Goal: Transaction & Acquisition: Purchase product/service

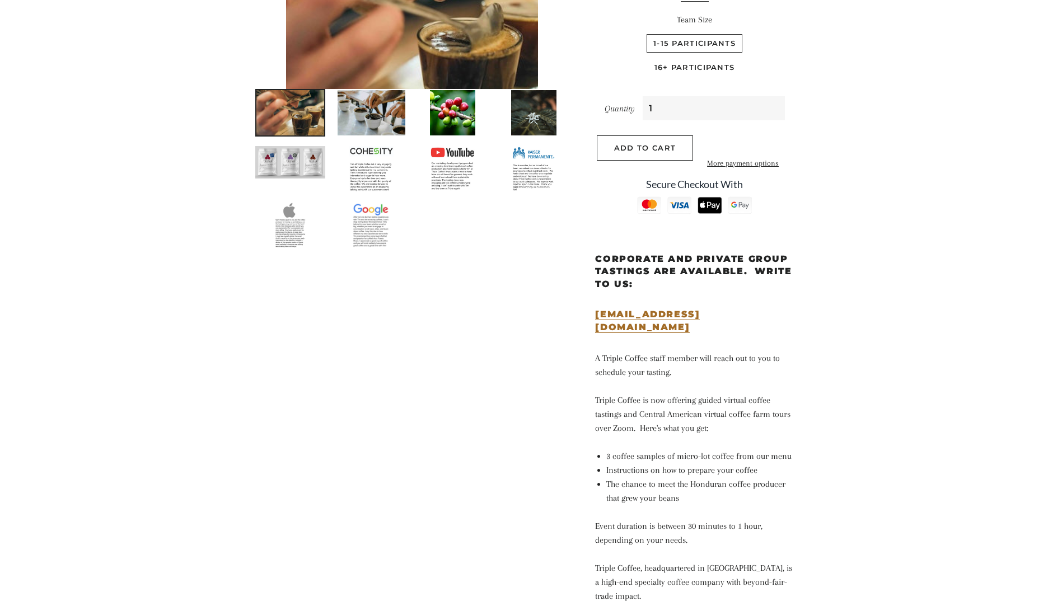
scroll to position [107, 0]
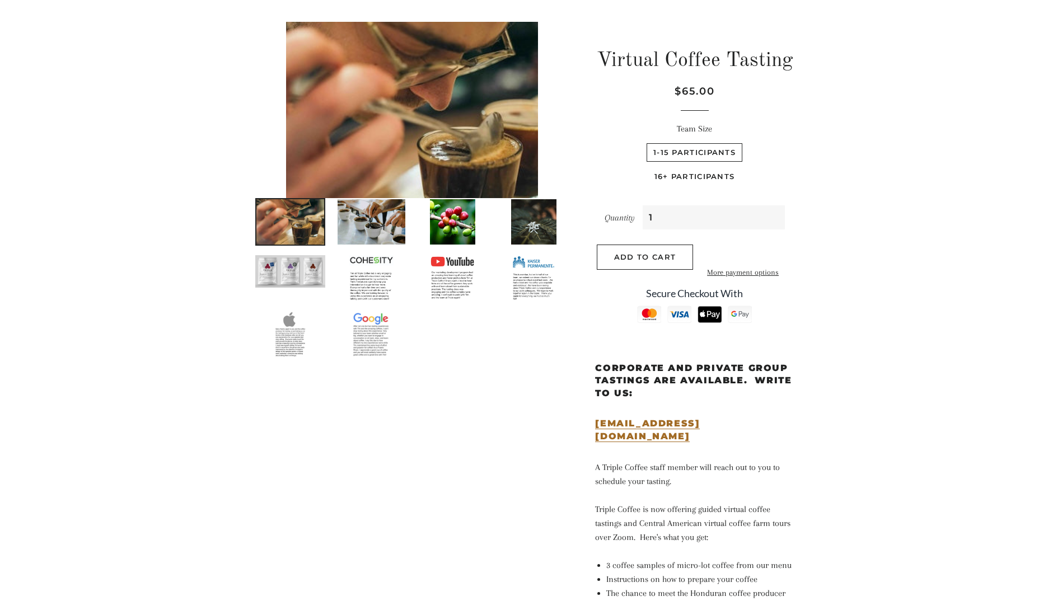
click at [688, 173] on label "16+ Participants" at bounding box center [695, 176] width 94 height 18
click at [745, 142] on Participants "16+ Participants" at bounding box center [745, 142] width 1 height 1
radio Participants "true"
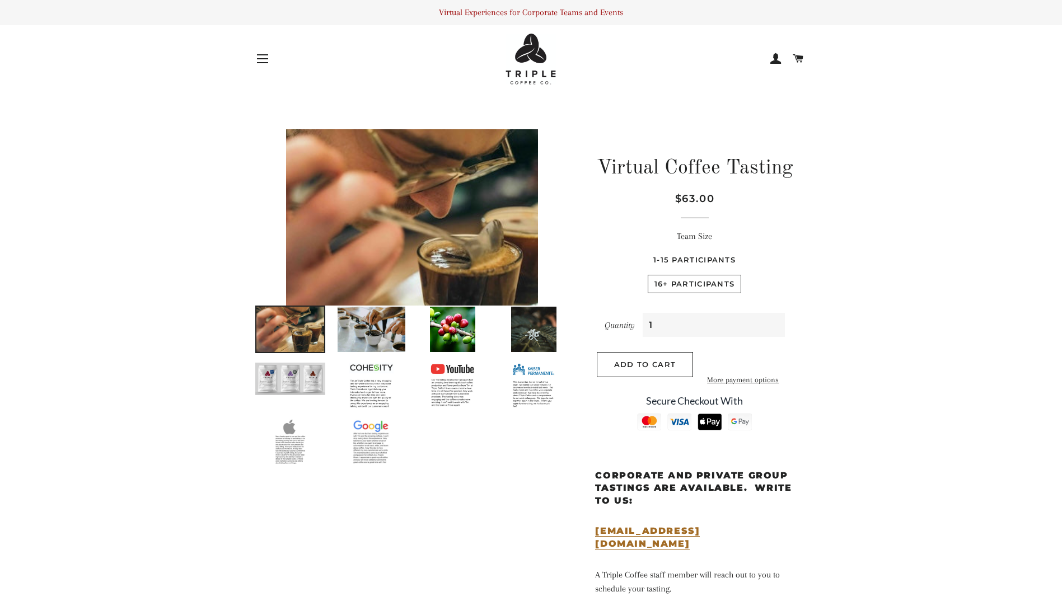
click at [536, 63] on img at bounding box center [531, 59] width 50 height 51
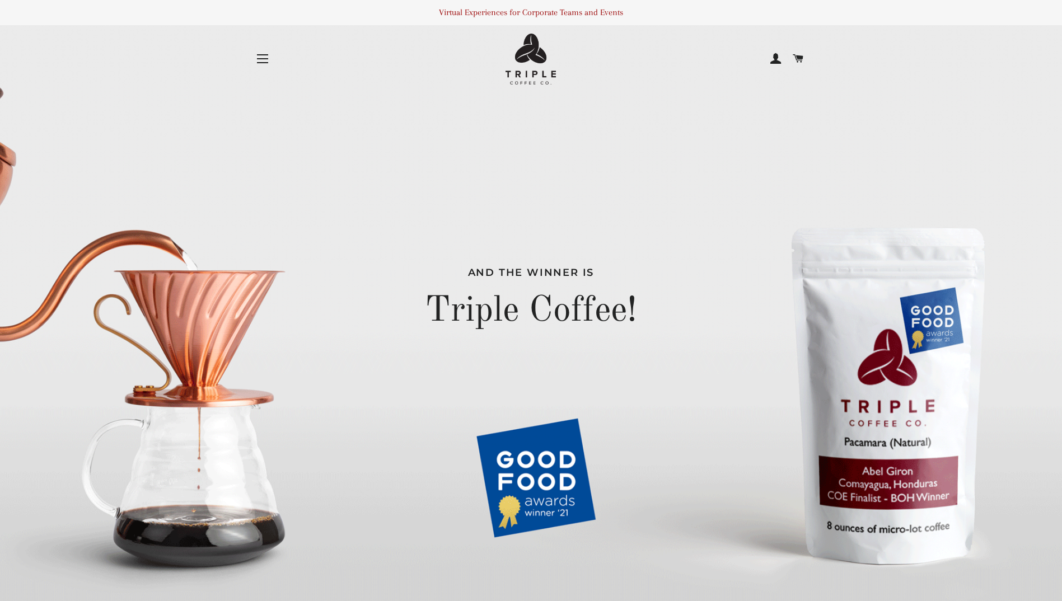
click at [771, 57] on span at bounding box center [775, 58] width 11 height 17
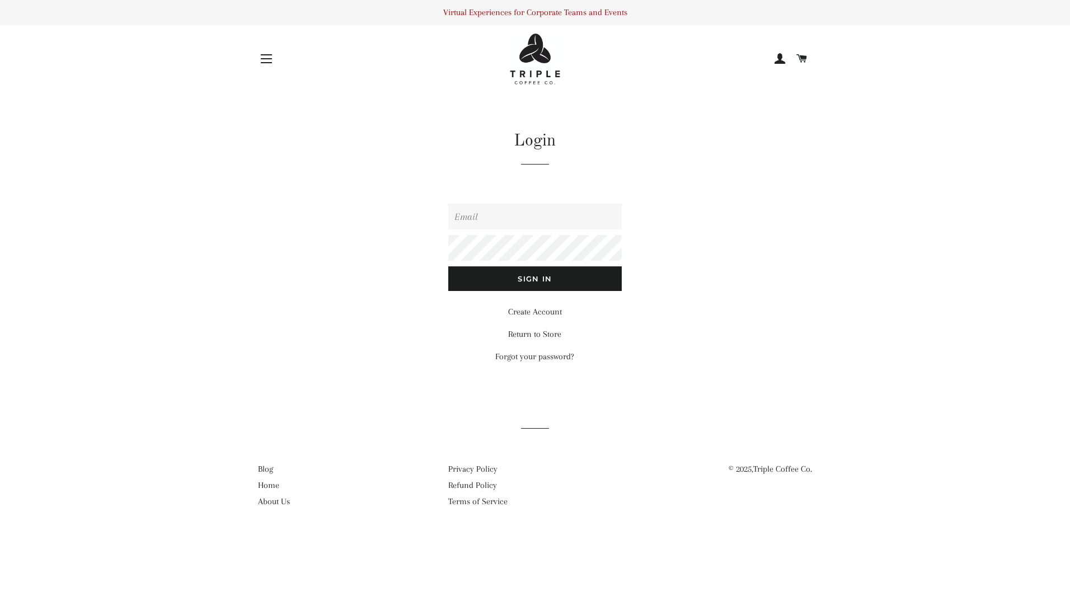
click at [252, 62] on div "Site navigation Virtual Coffee Tasting Virtual Tea Tasting Cart Cart" at bounding box center [535, 59] width 588 height 51
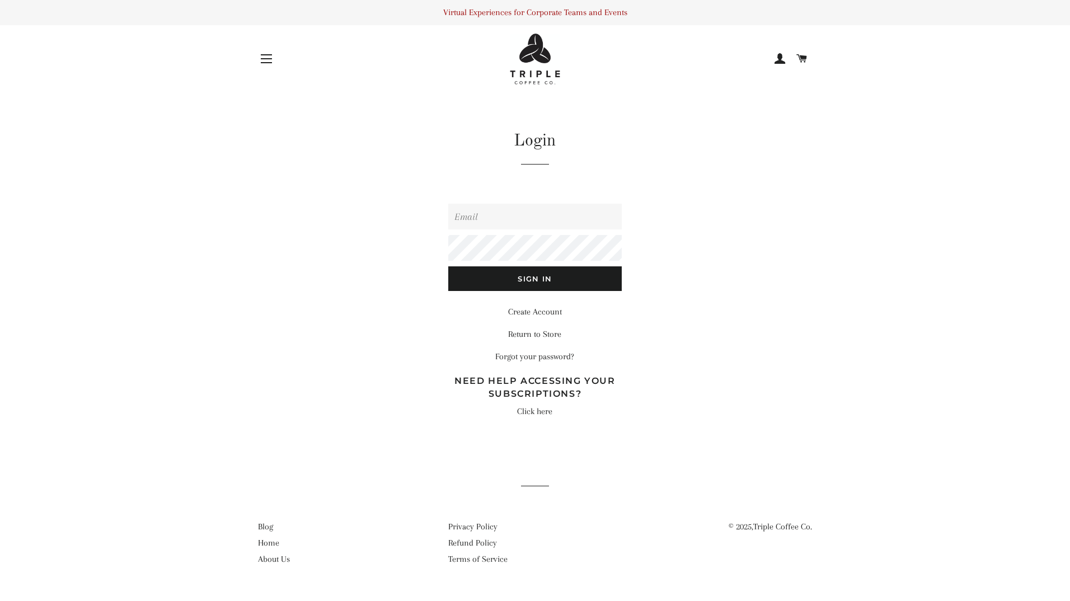
click at [264, 59] on span "button" at bounding box center [266, 58] width 11 height 1
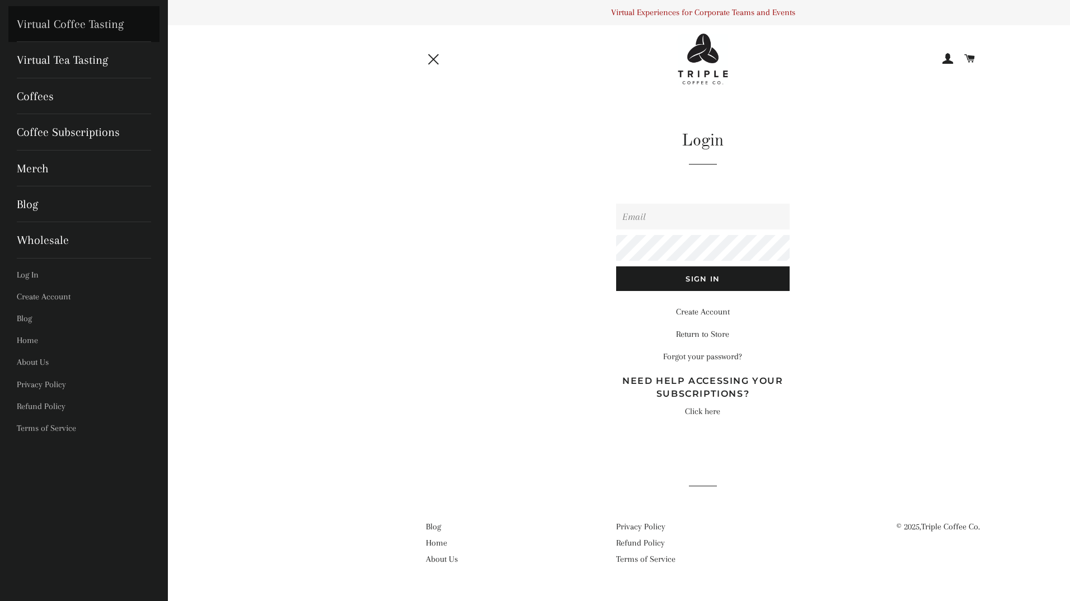
click at [72, 26] on link "Virtual Coffee Tasting" at bounding box center [83, 24] width 151 height 36
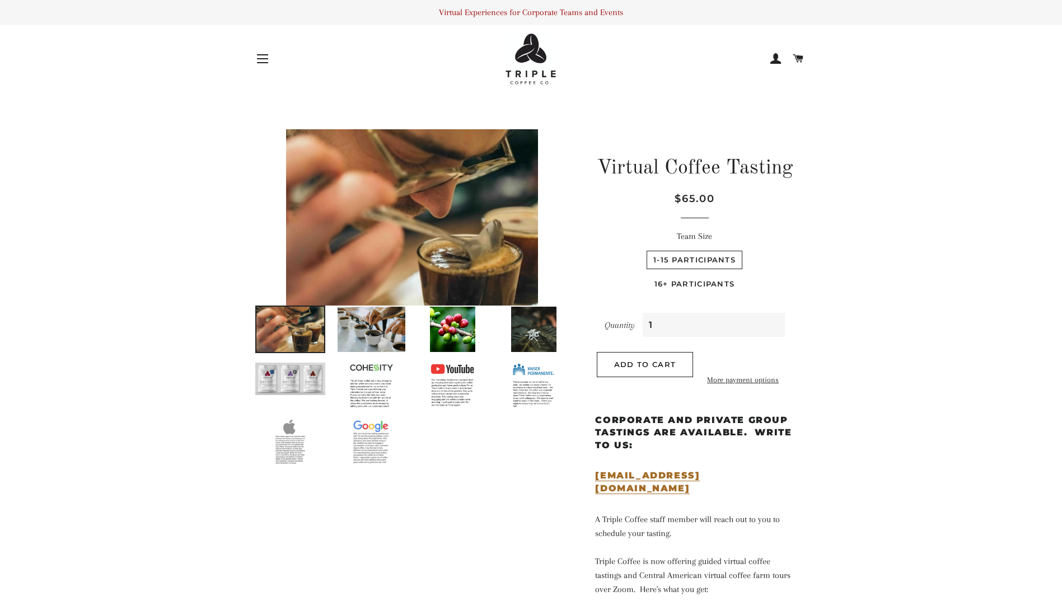
click at [690, 285] on label "16+ Participants" at bounding box center [695, 284] width 94 height 18
click at [745, 250] on Participants "16+ Participants" at bounding box center [745, 249] width 1 height 1
radio Participants "true"
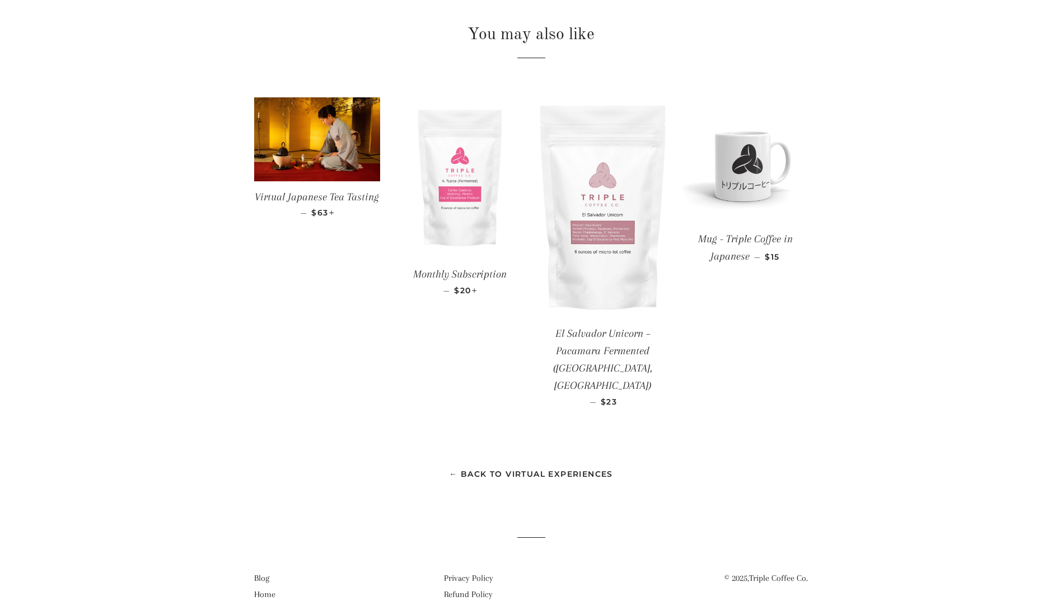
scroll to position [1164, 0]
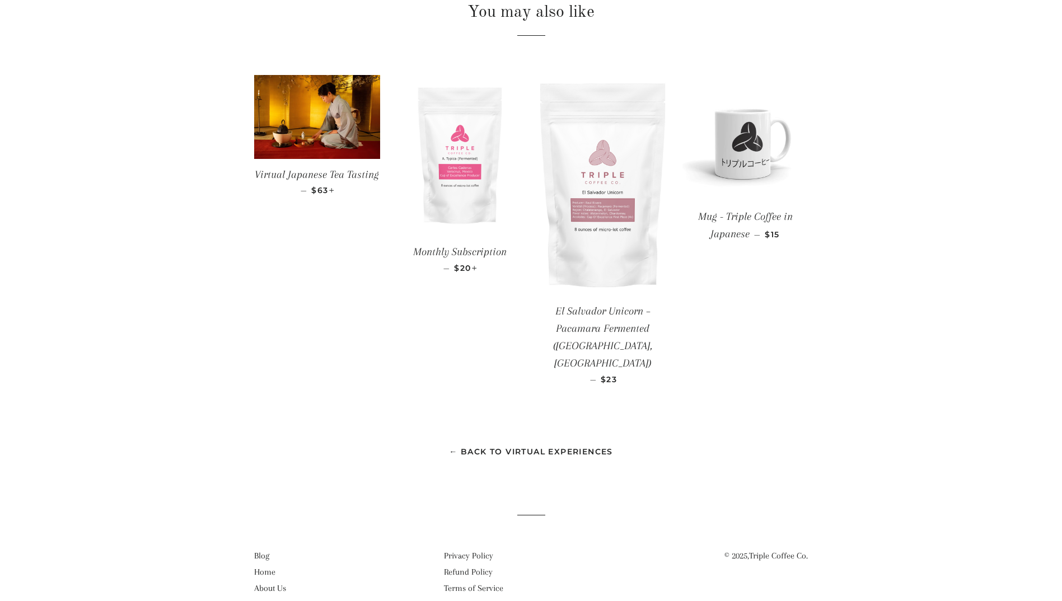
click at [526, 447] on link "← Back to Virtual Experiences" at bounding box center [531, 452] width 164 height 10
